Goal: Entertainment & Leisure: Consume media (video, audio)

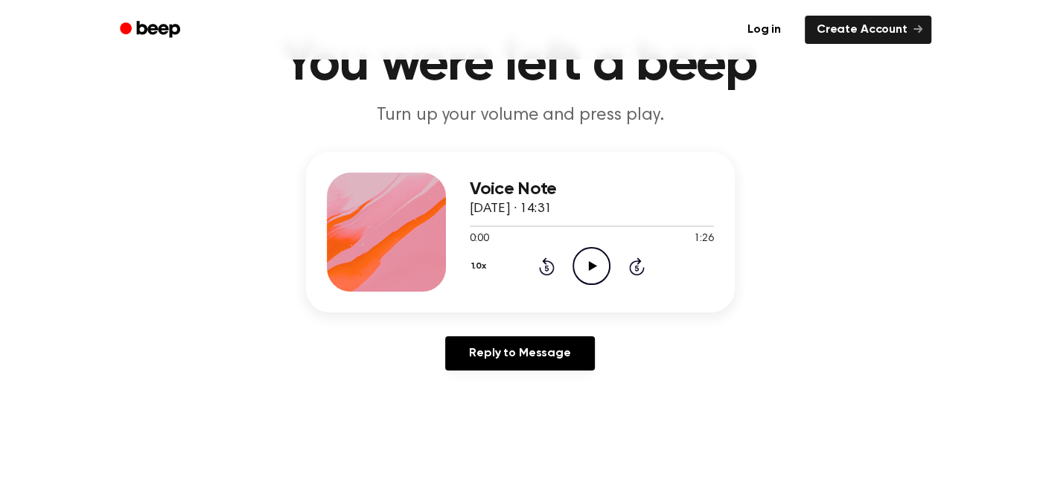
scroll to position [86, 0]
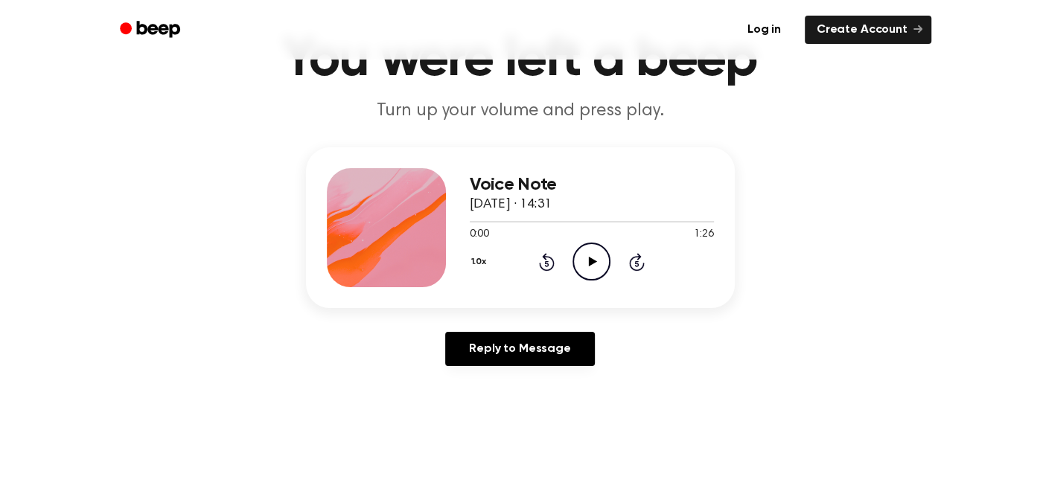
click at [599, 257] on icon "Play Audio" at bounding box center [592, 262] width 38 height 38
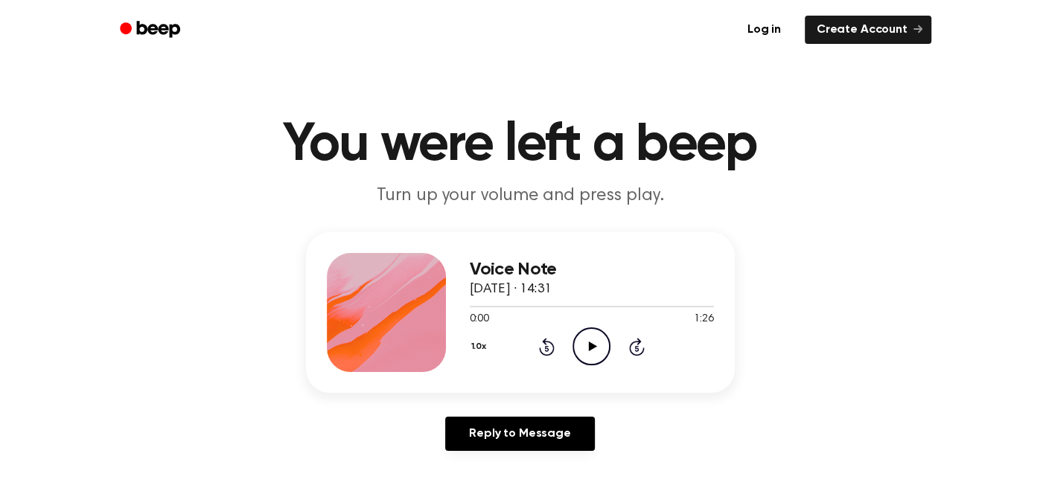
scroll to position [1, 0]
click at [468, 342] on div "Voice Note [DATE] · 14:31 0:00 1:26 Your browser does not support the [object O…" at bounding box center [520, 312] width 429 height 161
click at [475, 345] on button "1.0x" at bounding box center [481, 346] width 22 height 25
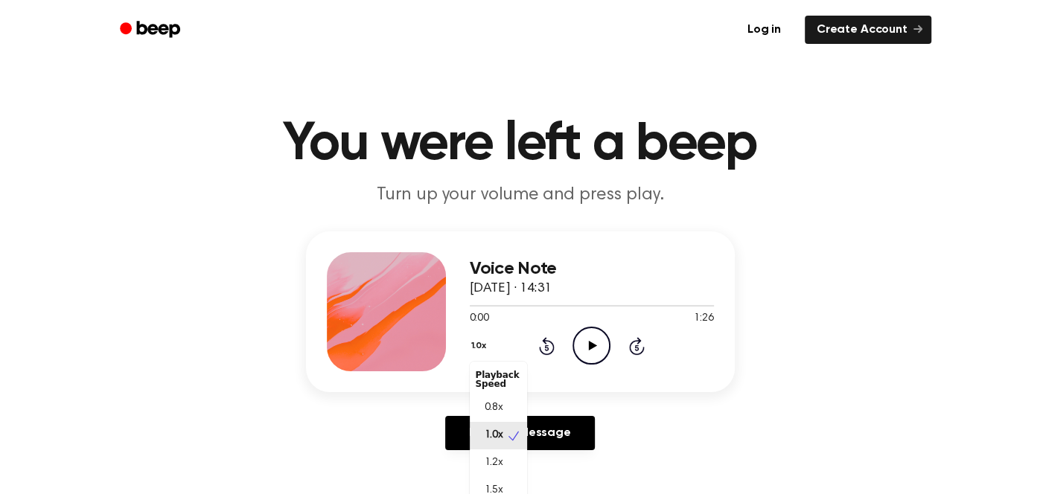
click at [475, 345] on button "1.0x" at bounding box center [481, 346] width 22 height 25
click at [479, 349] on button "1.0x" at bounding box center [481, 346] width 22 height 25
click at [502, 485] on span "1.5x" at bounding box center [494, 485] width 19 height 16
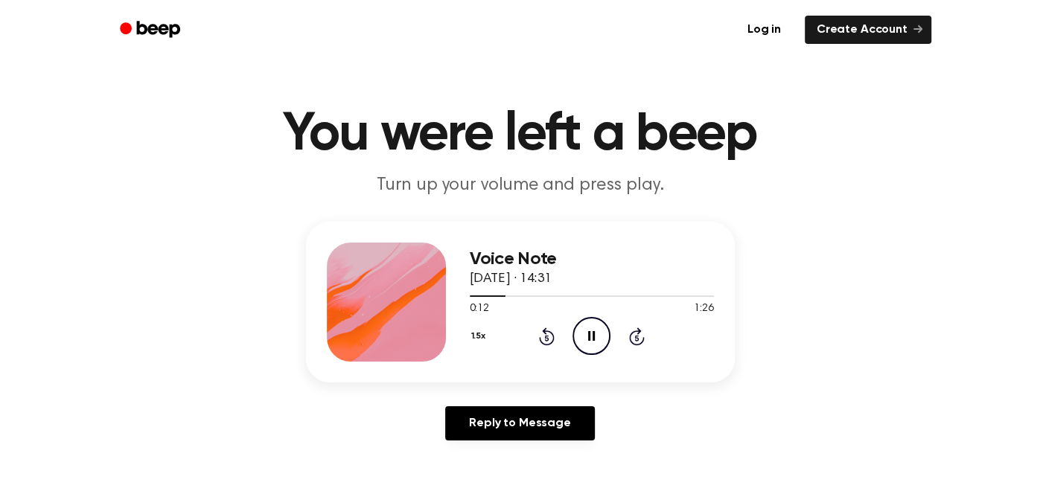
click at [600, 340] on icon "Pause Audio" at bounding box center [592, 336] width 38 height 38
click at [588, 321] on icon "Play Audio" at bounding box center [592, 336] width 38 height 38
click at [584, 325] on icon "Pause Audio" at bounding box center [592, 336] width 38 height 38
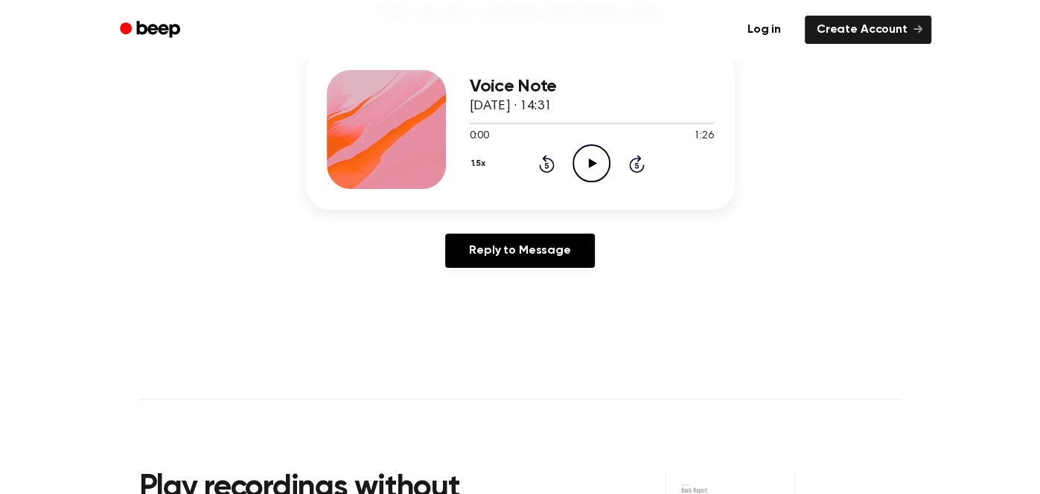
scroll to position [179, 0]
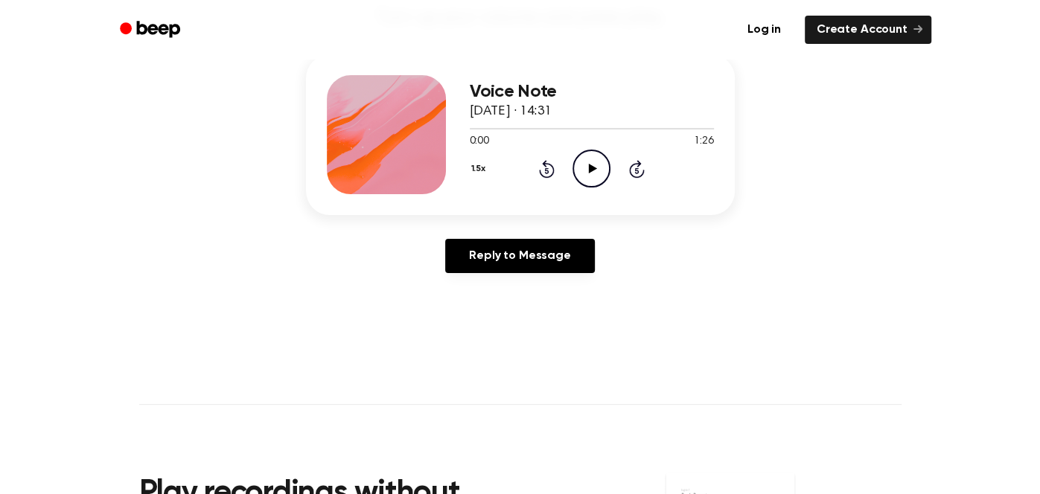
click at [585, 168] on icon "Play Audio" at bounding box center [592, 169] width 38 height 38
click at [488, 178] on button "1.5x" at bounding box center [481, 168] width 22 height 25
click at [474, 257] on div "1.0x" at bounding box center [498, 259] width 57 height 28
drag, startPoint x: 372, startPoint y: 103, endPoint x: 474, endPoint y: 165, distance: 118.2
click at [474, 165] on div "Voice Note 16 September 2025 · 14:31 0:00 1:26 Your browser does not support th…" at bounding box center [520, 134] width 429 height 161
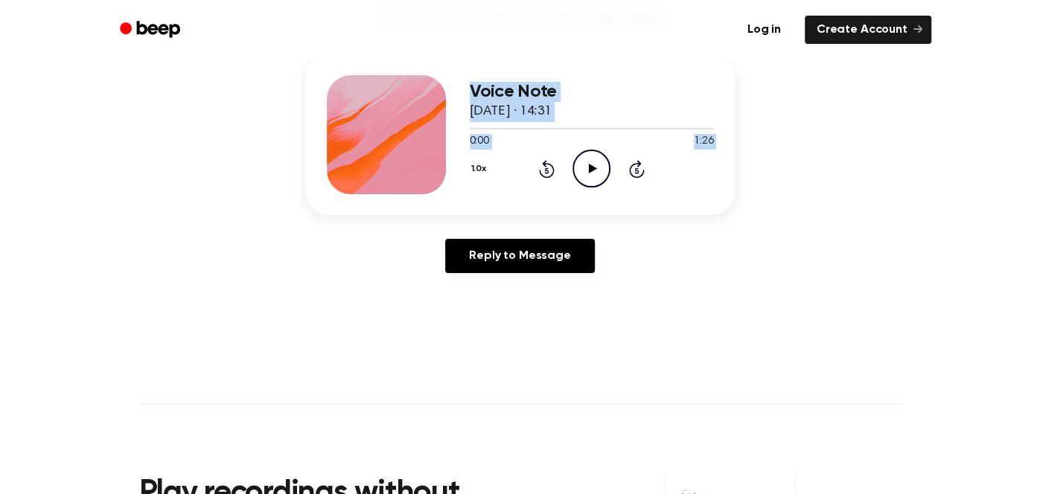
click at [392, 146] on div at bounding box center [386, 134] width 119 height 119
click at [652, 77] on div "Voice Note 16 September 2025 · 14:31 0:00 1:26 Your browser does not support th…" at bounding box center [592, 134] width 244 height 119
drag, startPoint x: 464, startPoint y: 71, endPoint x: 562, endPoint y: 98, distance: 101.9
click at [562, 98] on div "Voice Note 16 September 2025 · 14:31 0:00 1:26 Your browser does not support th…" at bounding box center [520, 134] width 429 height 161
click at [563, 128] on div at bounding box center [592, 128] width 244 height 1
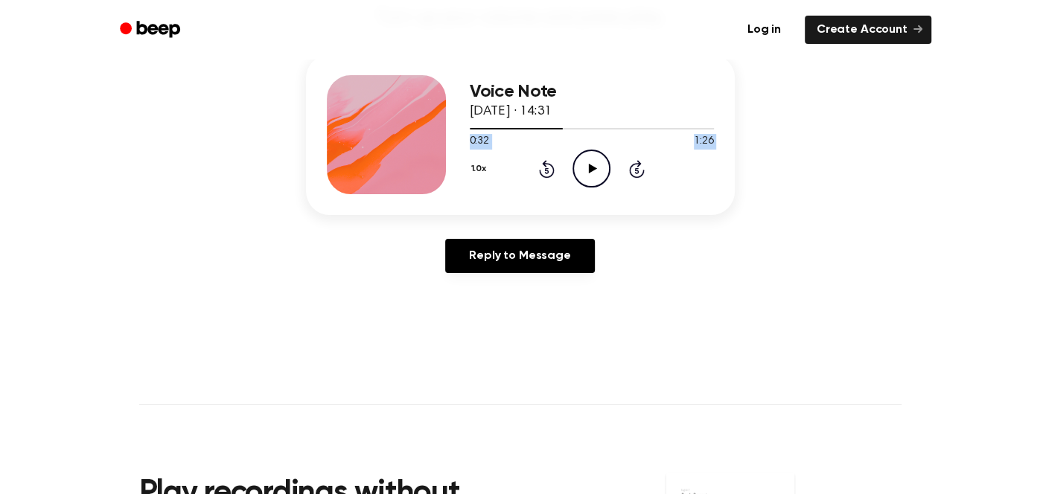
drag, startPoint x: 563, startPoint y: 127, endPoint x: 823, endPoint y: 124, distance: 259.9
click at [823, 124] on div "Voice Note 16 September 2025 · 14:31 0:32 1:26 Your browser does not support th…" at bounding box center [520, 169] width 1004 height 231
click at [608, 123] on div at bounding box center [592, 128] width 244 height 12
drag, startPoint x: 600, startPoint y: 128, endPoint x: 245, endPoint y: 144, distance: 355.5
click at [245, 144] on div "Voice Note 16 September 2025 · 14:31 0:48 1:26 Your browser does not support th…" at bounding box center [520, 169] width 1004 height 231
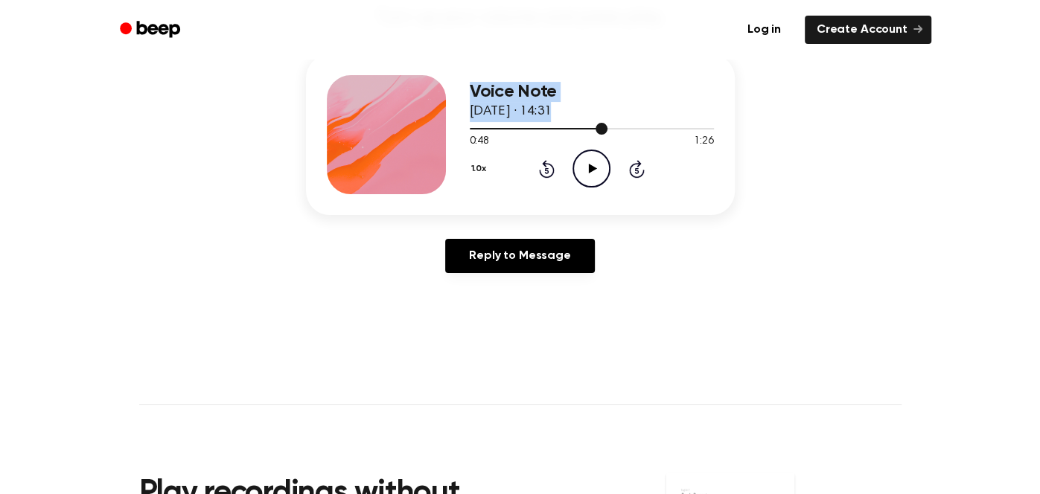
click at [473, 131] on div at bounding box center [592, 128] width 244 height 12
click at [603, 162] on icon "Play Audio" at bounding box center [592, 169] width 38 height 38
click at [485, 167] on button "1.0x" at bounding box center [481, 168] width 22 height 25
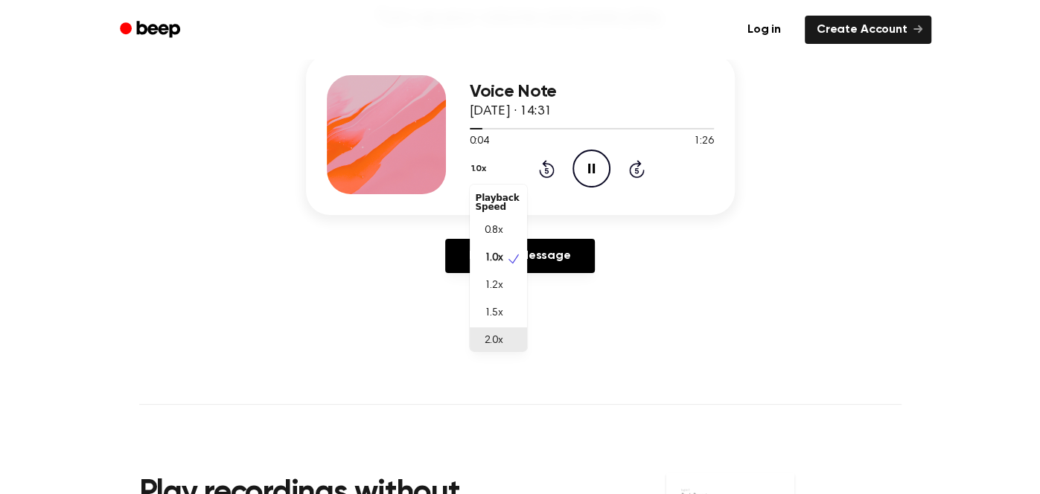
click at [487, 337] on span "2.0x" at bounding box center [494, 342] width 19 height 16
click at [507, 281] on div "1.2x" at bounding box center [498, 283] width 57 height 28
